Goal: Navigation & Orientation: Find specific page/section

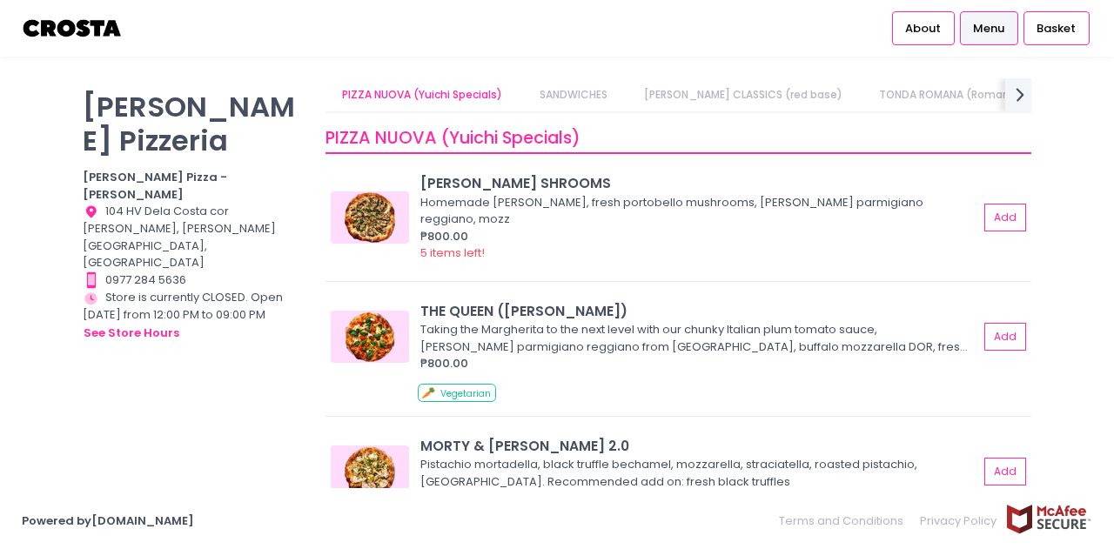
click at [980, 22] on span "Menu" at bounding box center [988, 28] width 31 height 17
click at [1055, 25] on span "Basket" at bounding box center [1056, 28] width 39 height 17
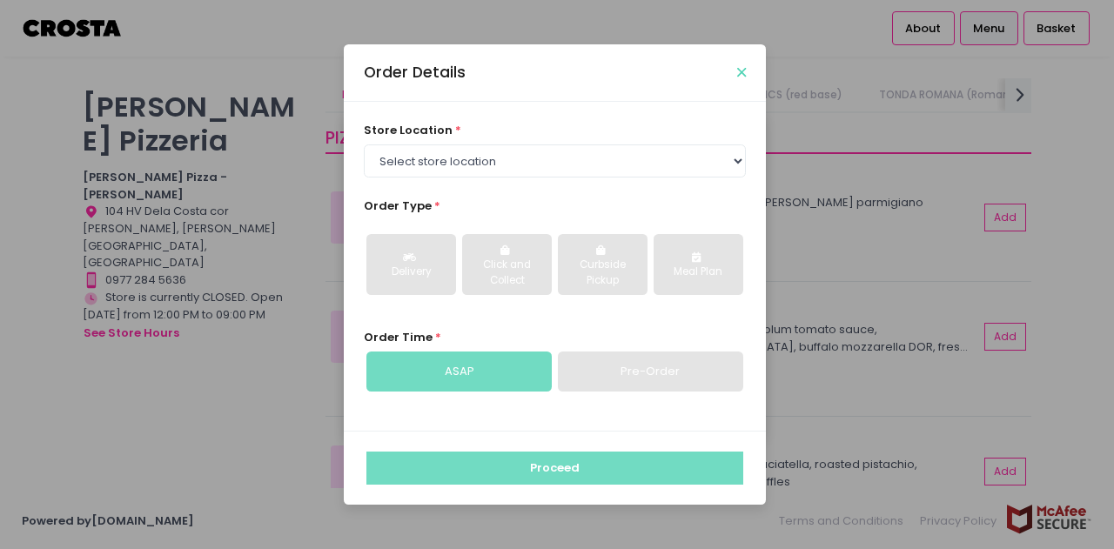
click at [738, 74] on icon "Close" at bounding box center [741, 72] width 9 height 13
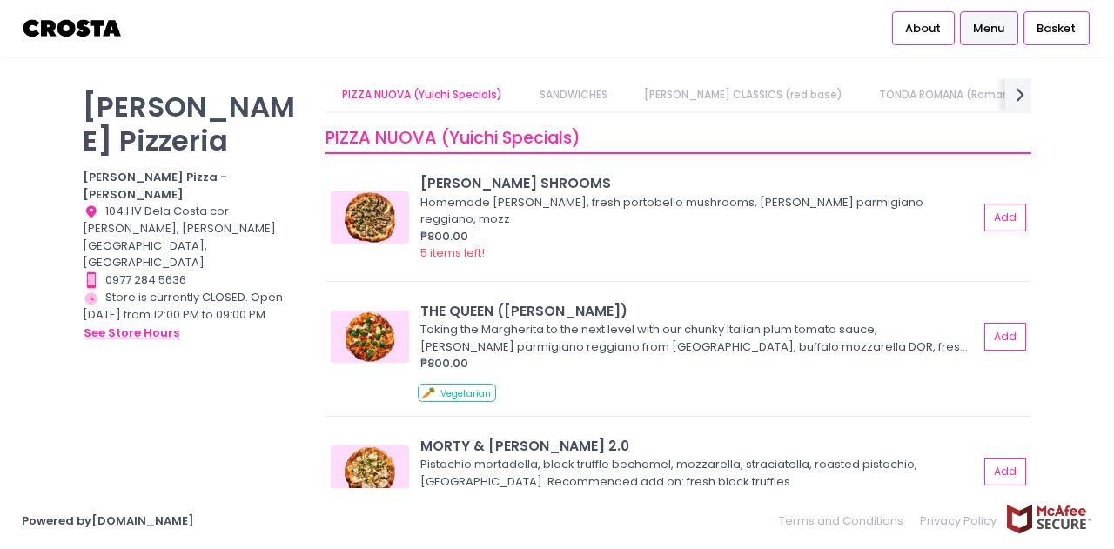
click at [138, 324] on button "see store hours" at bounding box center [131, 333] width 97 height 19
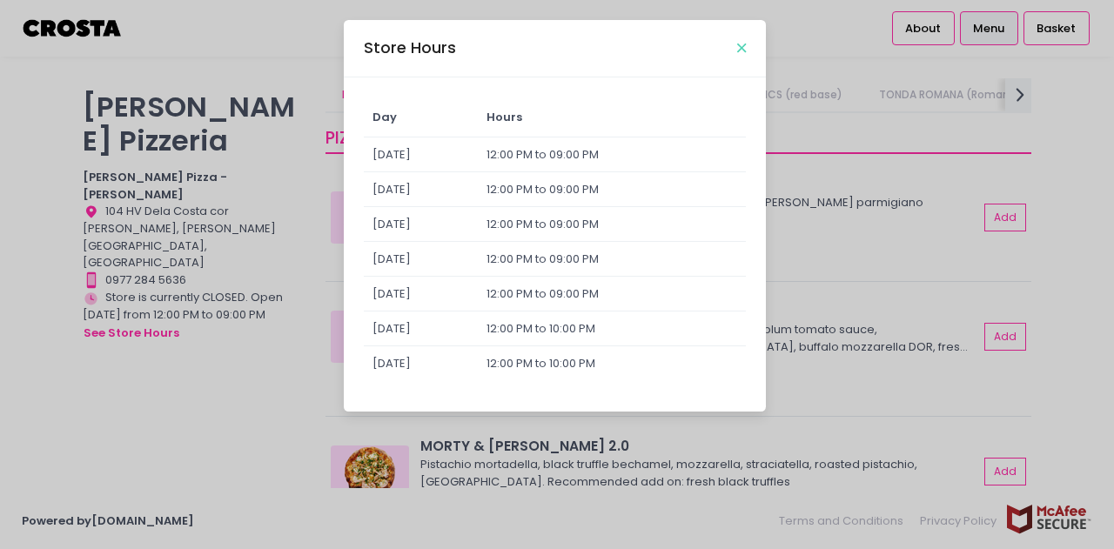
click at [740, 51] on icon "Close" at bounding box center [741, 48] width 9 height 13
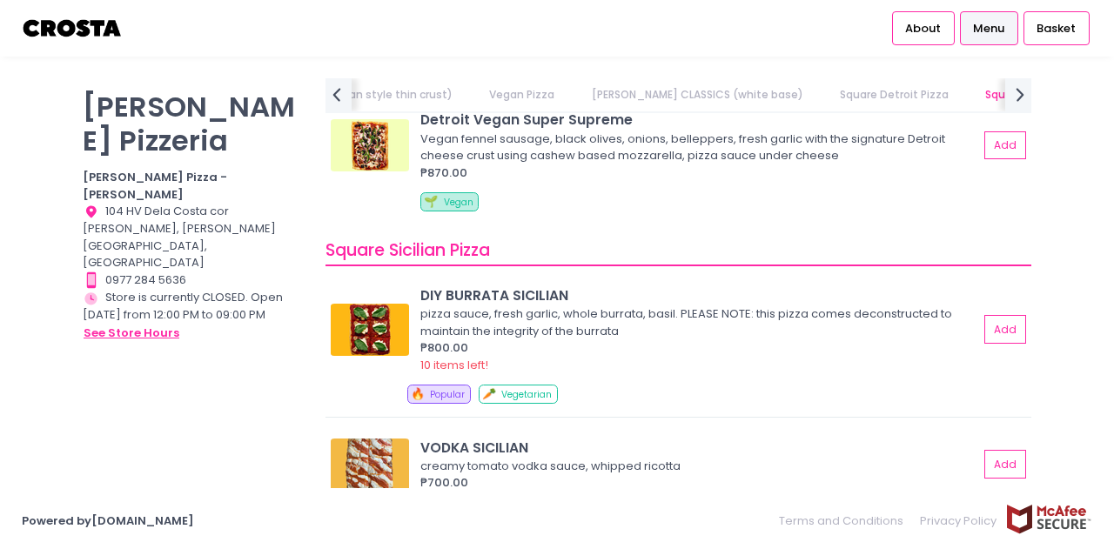
scroll to position [2698, 0]
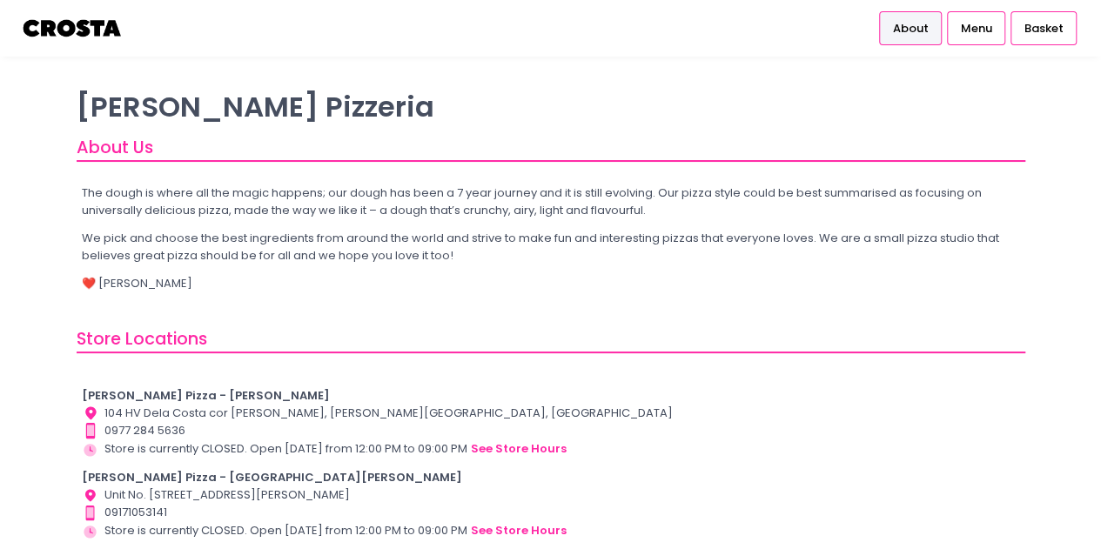
scroll to position [102, 0]
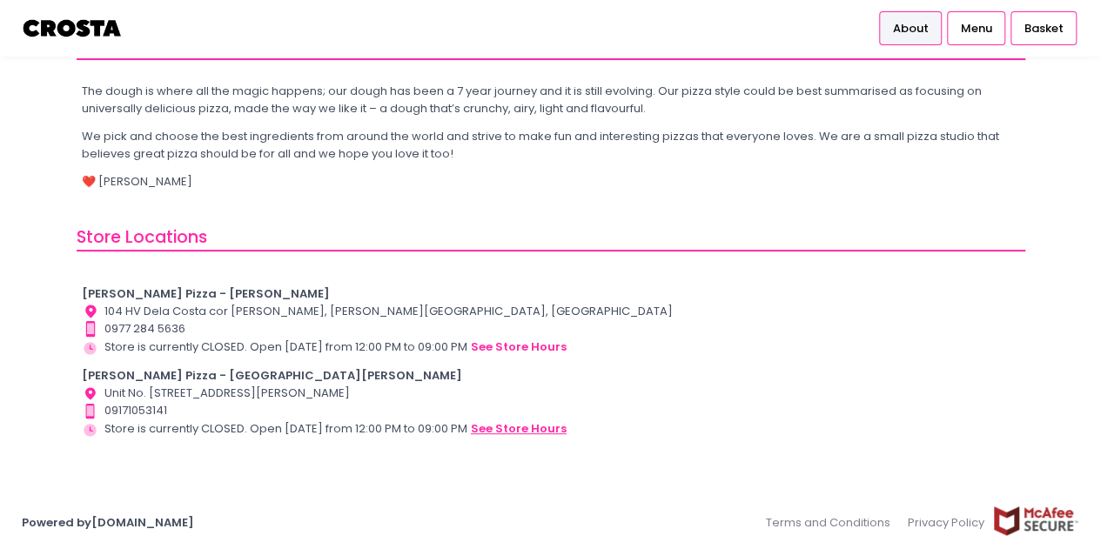
click at [517, 428] on button "see store hours" at bounding box center [518, 429] width 97 height 19
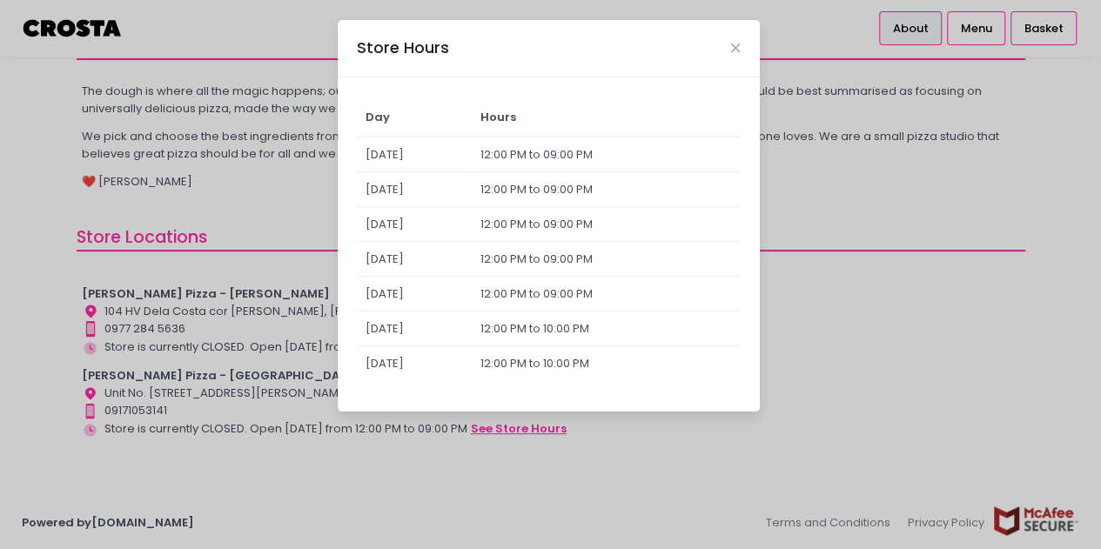
scroll to position [101, 0]
click at [735, 44] on icon "Close" at bounding box center [735, 48] width 9 height 13
